Goal: Find specific page/section

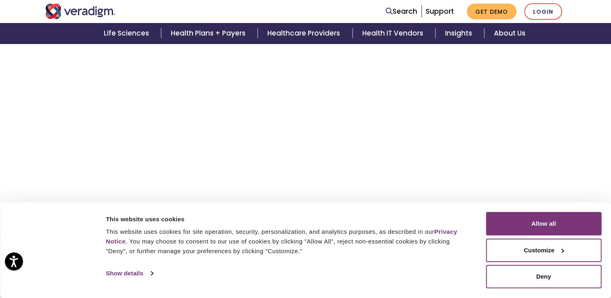
scroll to position [193, 0]
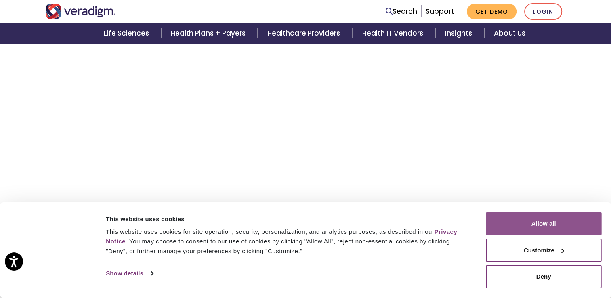
click at [541, 225] on button "Allow all" at bounding box center [543, 223] width 115 height 23
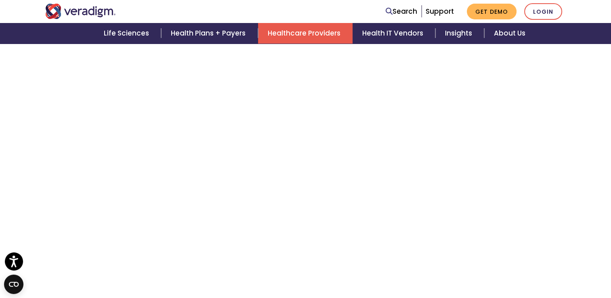
scroll to position [2442, 0]
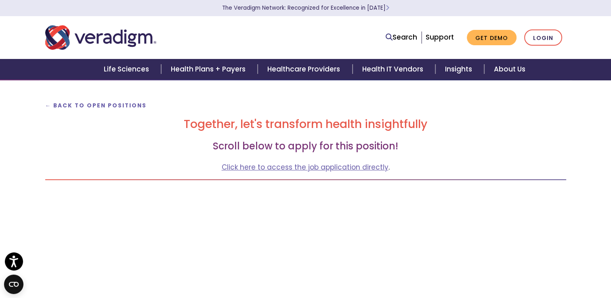
scroll to position [46, 0]
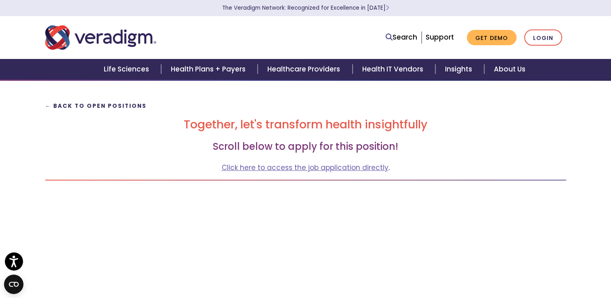
click at [111, 106] on strong "← Back to Open Positions" at bounding box center [96, 106] width 102 height 8
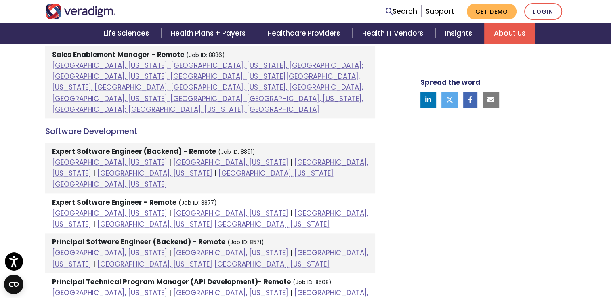
scroll to position [988, 0]
